Goal: Information Seeking & Learning: Learn about a topic

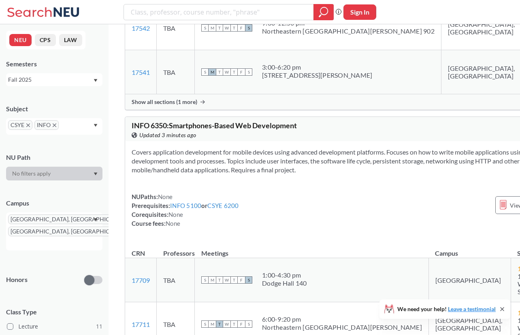
scroll to position [2381, 0]
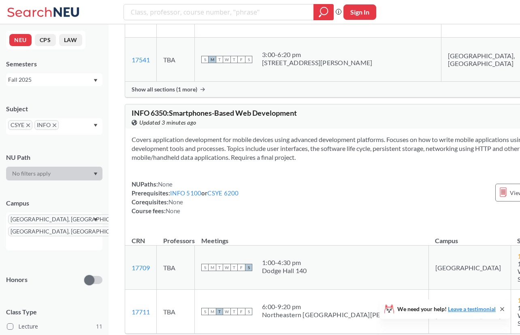
click at [183, 93] on span "Show all sections (1 more)" at bounding box center [165, 89] width 66 height 7
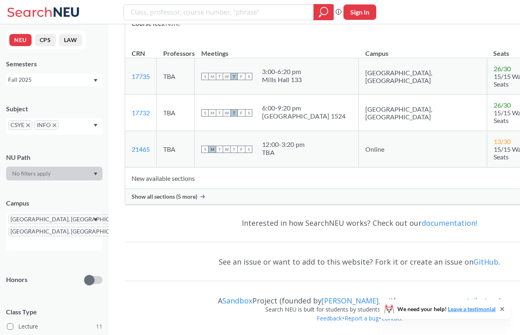
scroll to position [3526, 0]
click at [187, 201] on span "Show all sections (5 more)" at bounding box center [165, 196] width 66 height 7
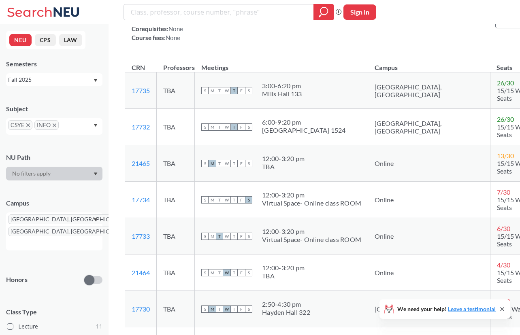
scroll to position [3270, 0]
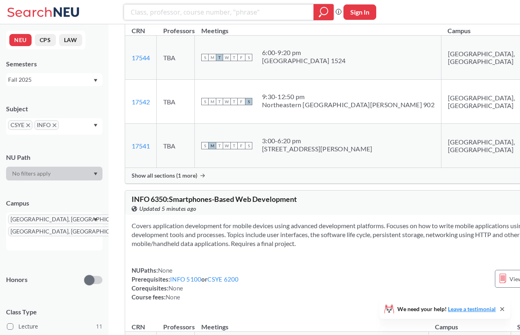
scroll to position [2339, 0]
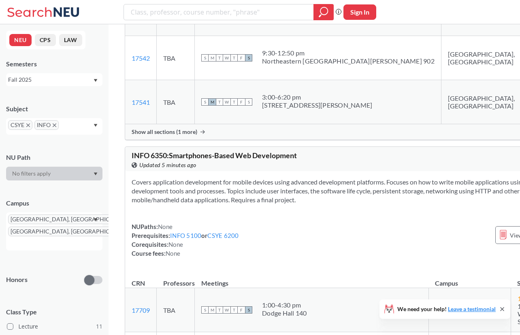
click at [181, 136] on span "Show all sections (1 more)" at bounding box center [165, 131] width 66 height 7
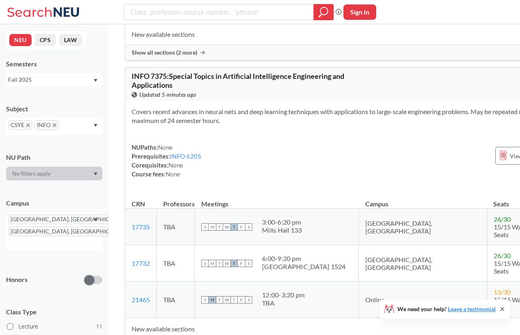
scroll to position [3272, 0]
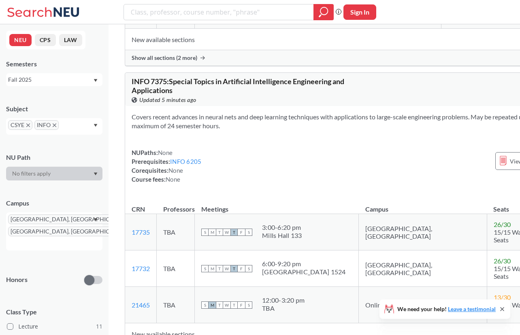
click at [185, 62] on span "Show all sections (2 more)" at bounding box center [165, 57] width 66 height 7
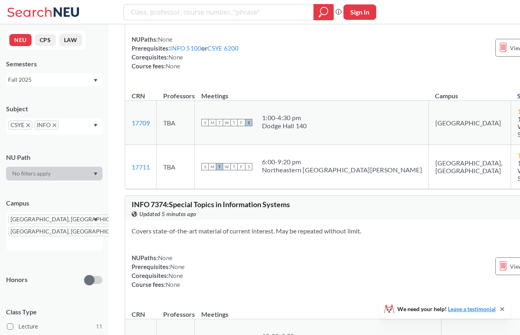
scroll to position [2481, 0]
